Goal: Task Accomplishment & Management: Complete application form

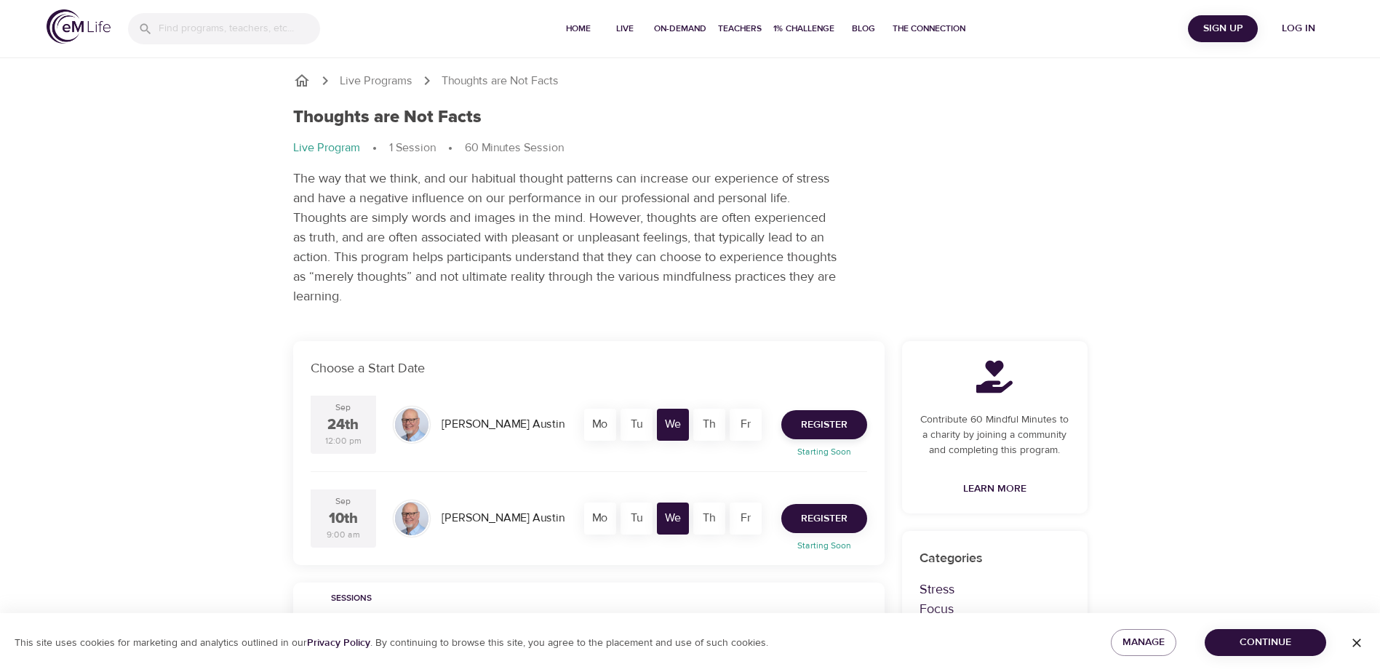
click at [824, 515] on span "Register" at bounding box center [824, 519] width 47 height 18
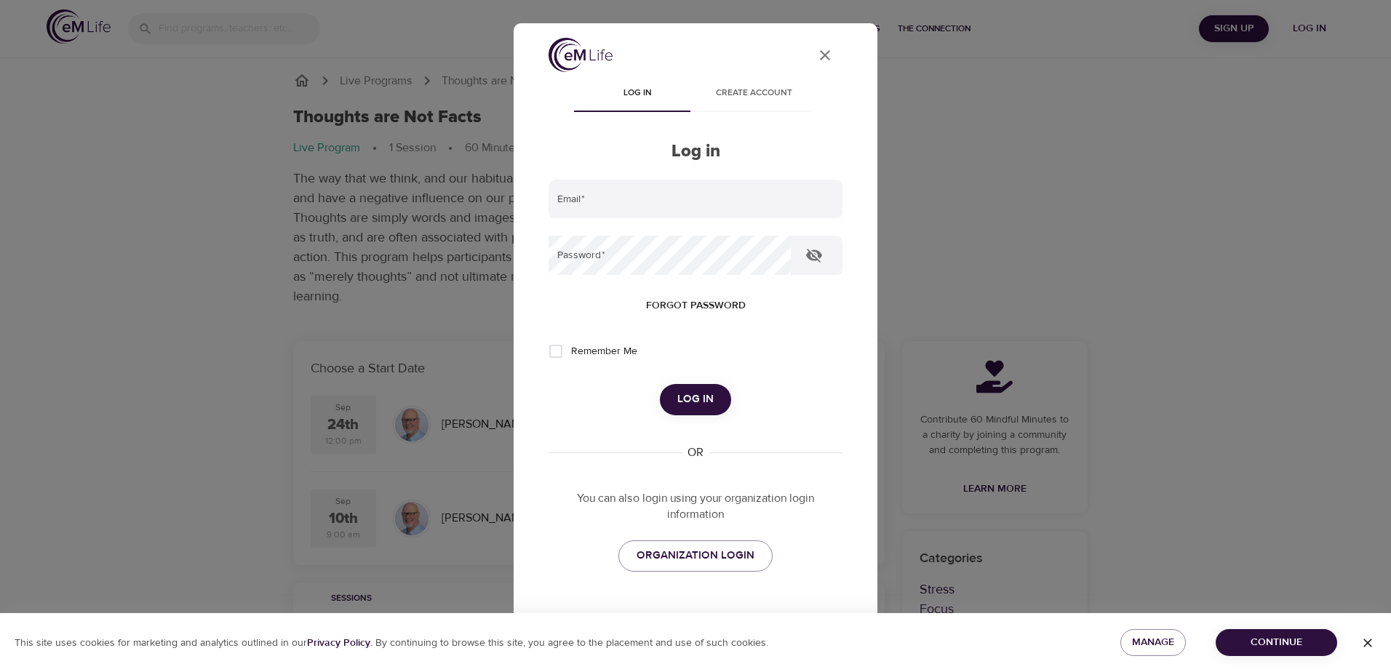
type input "lauren.smith2"
click at [632, 358] on span "Remember Me" at bounding box center [604, 351] width 66 height 15
click at [571, 358] on input "Remember Me" at bounding box center [555, 351] width 31 height 31
checkbox input "true"
click at [681, 401] on span "Log in" at bounding box center [695, 399] width 36 height 19
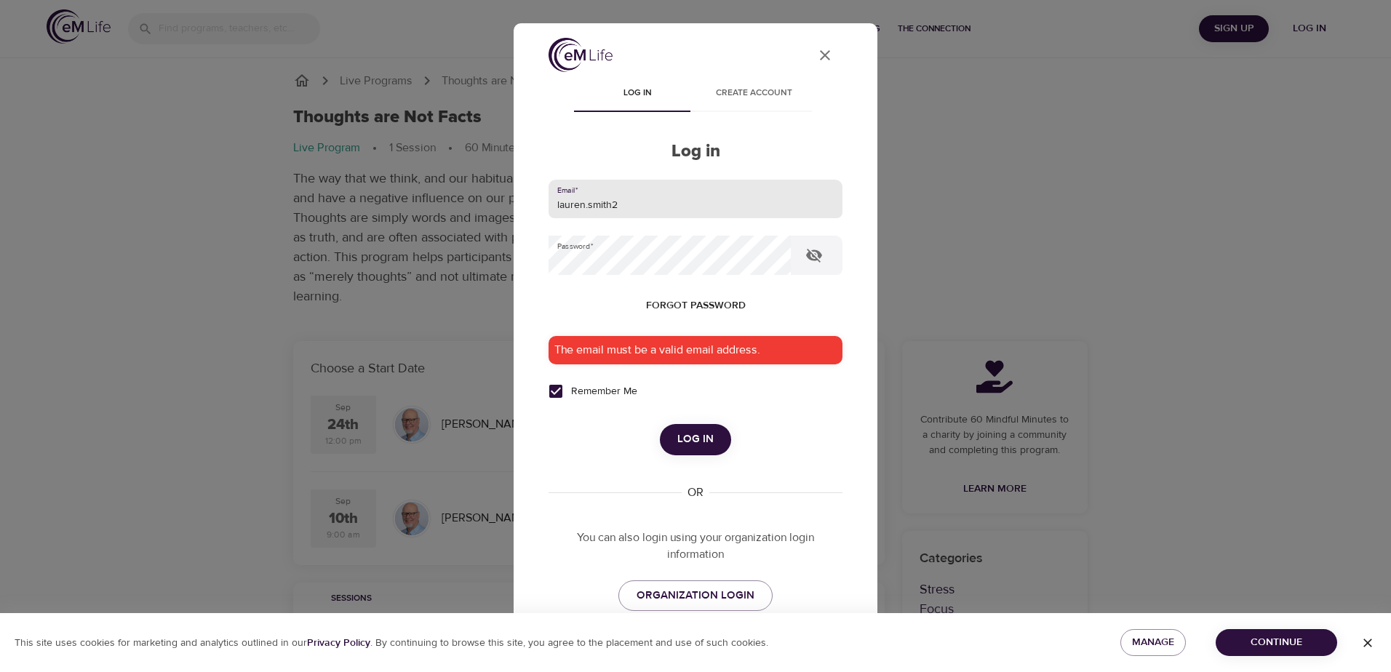
click at [655, 207] on input "lauren.smith2" at bounding box center [695, 199] width 294 height 39
type input "[EMAIL_ADDRESS][DOMAIN_NAME]"
click at [687, 435] on span "Log in" at bounding box center [695, 439] width 36 height 19
